Goal: Complete application form: Complete application form

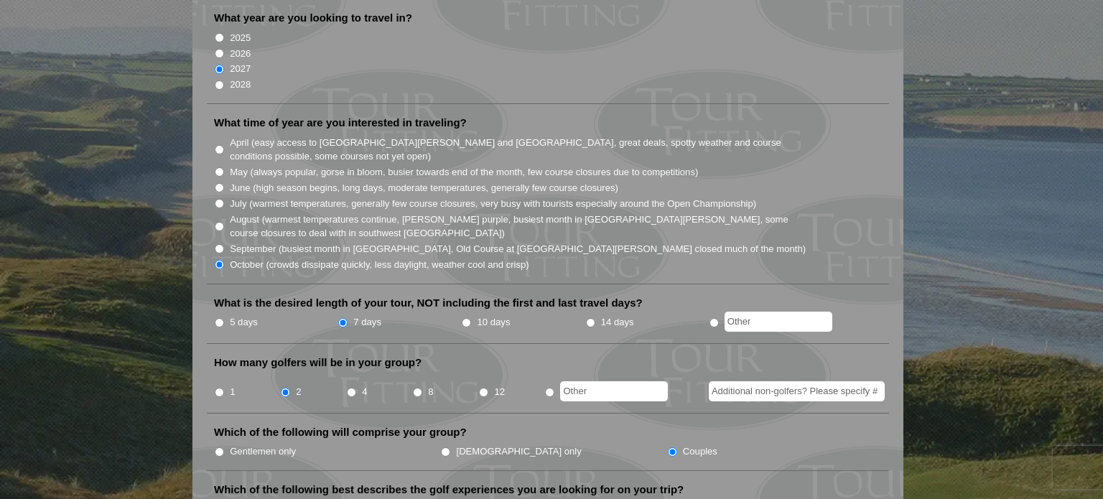
scroll to position [374, 0]
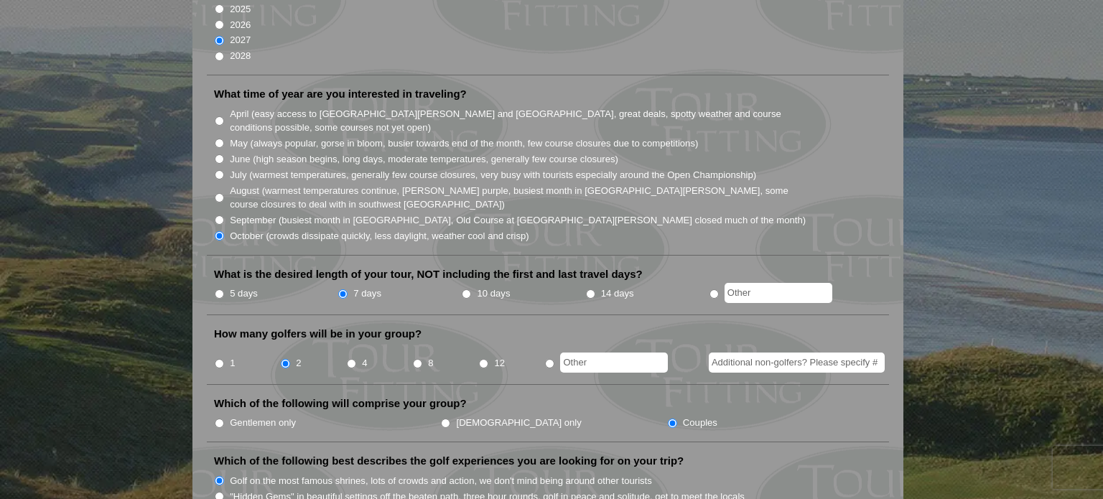
click at [241, 416] on label "Gentlemen only" at bounding box center [263, 423] width 66 height 14
click at [224, 419] on input "Gentlemen only" at bounding box center [219, 423] width 9 height 9
radio input "true"
click at [441, 419] on input "[DEMOGRAPHIC_DATA] only" at bounding box center [445, 423] width 9 height 9
radio input "true"
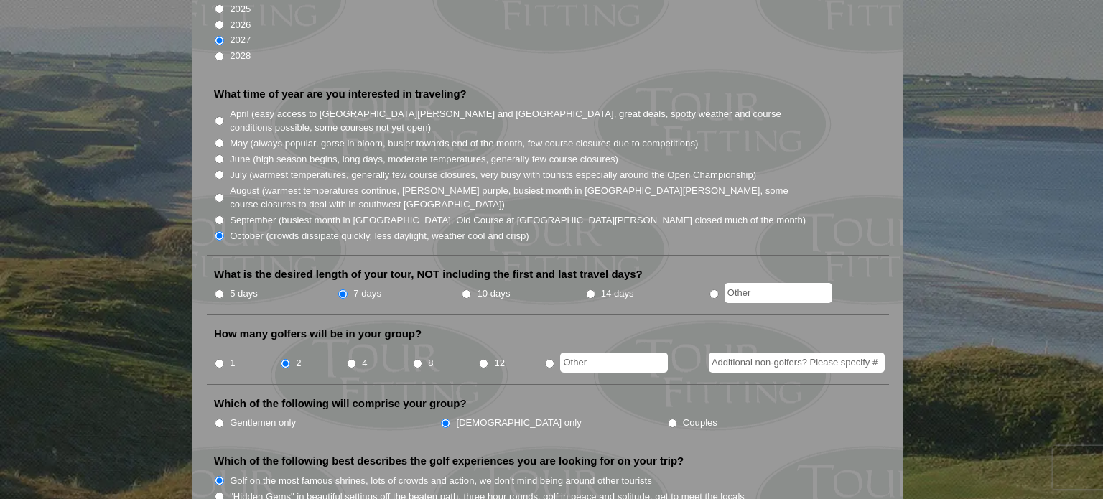
click at [668, 419] on input "Couples" at bounding box center [672, 423] width 9 height 9
radio input "true"
click at [215, 419] on input "Gentlemen only" at bounding box center [219, 423] width 9 height 9
radio input "true"
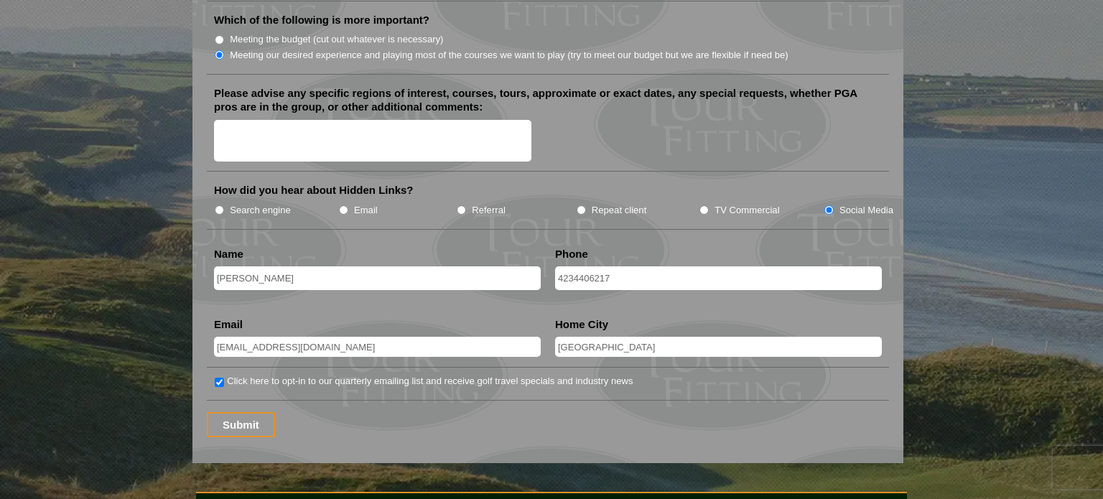
scroll to position [1783, 0]
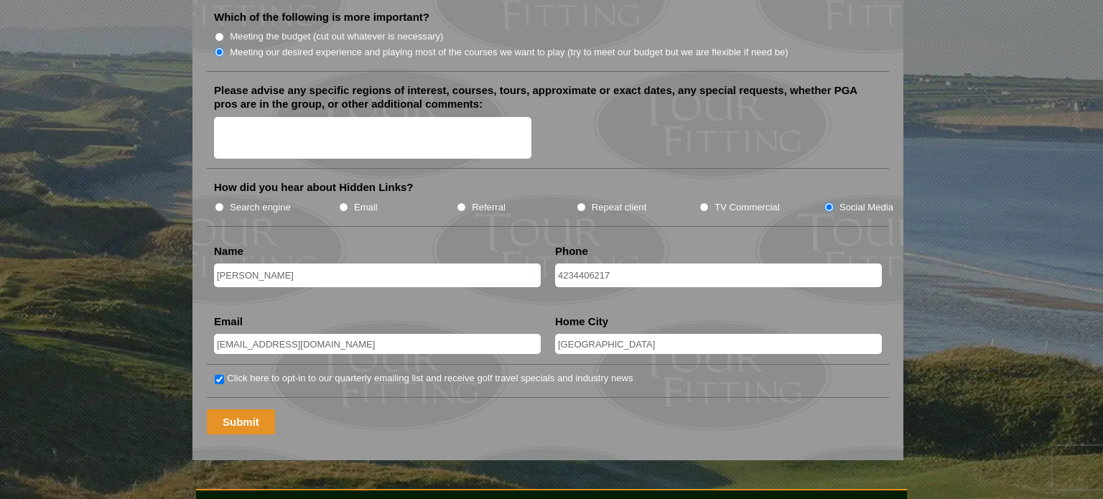
click at [239, 409] on input "Submit" at bounding box center [241, 421] width 68 height 25
